Goal: Task Accomplishment & Management: Manage account settings

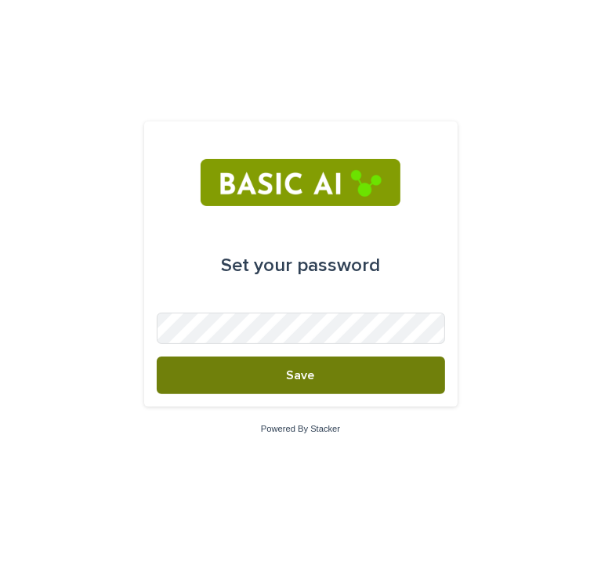
click at [266, 385] on button "Save" at bounding box center [301, 376] width 289 height 38
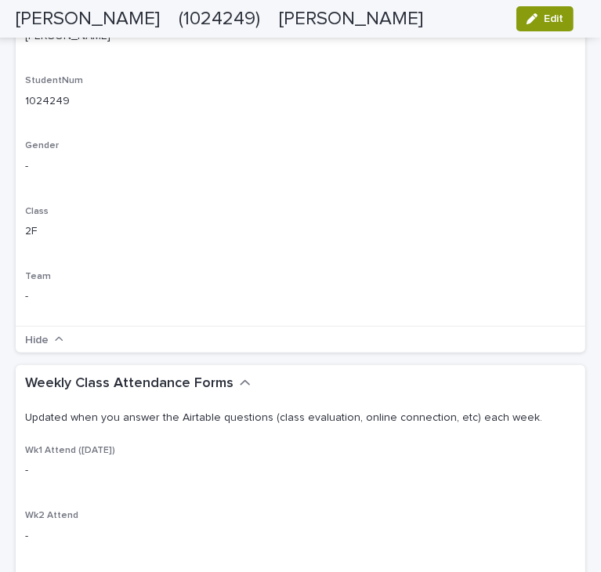
scroll to position [228, 0]
